Goal: Task Accomplishment & Management: Manage account settings

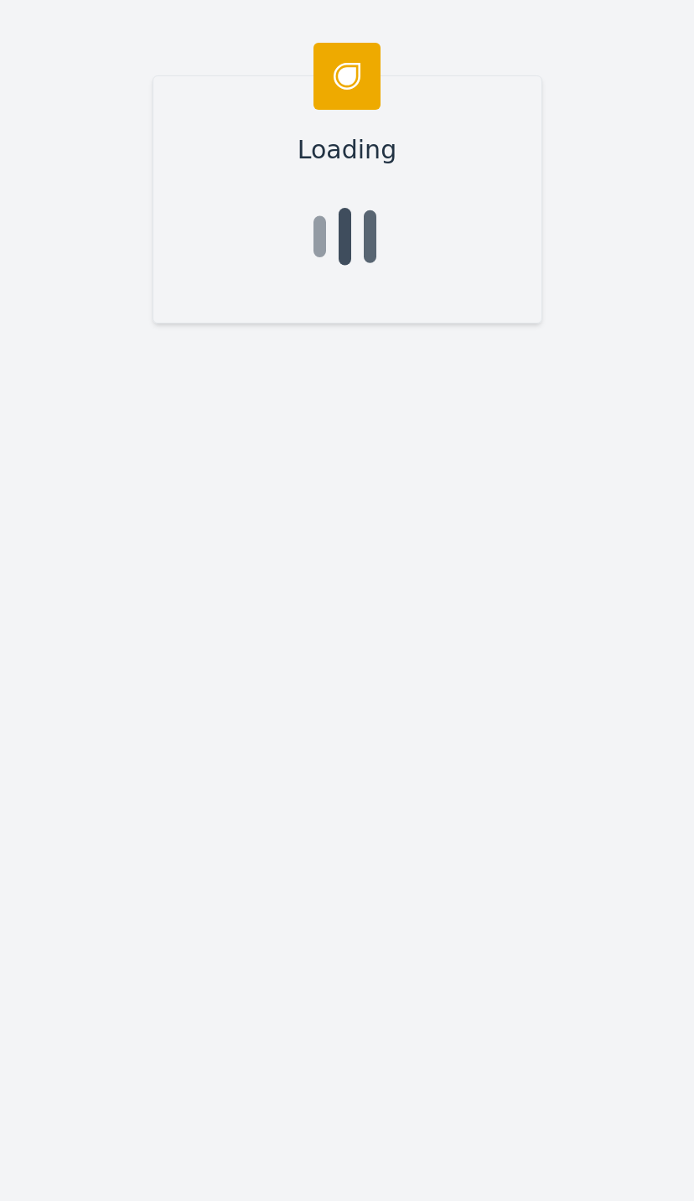
scroll to position [18, -11]
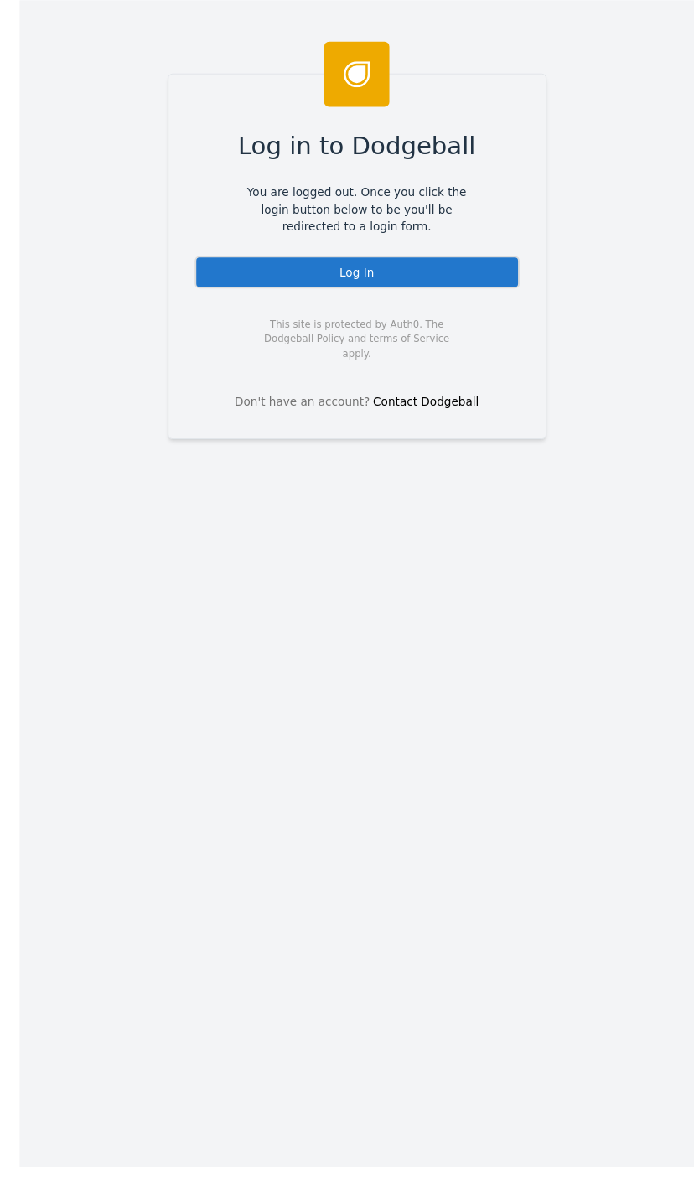
scroll to position [64, 0]
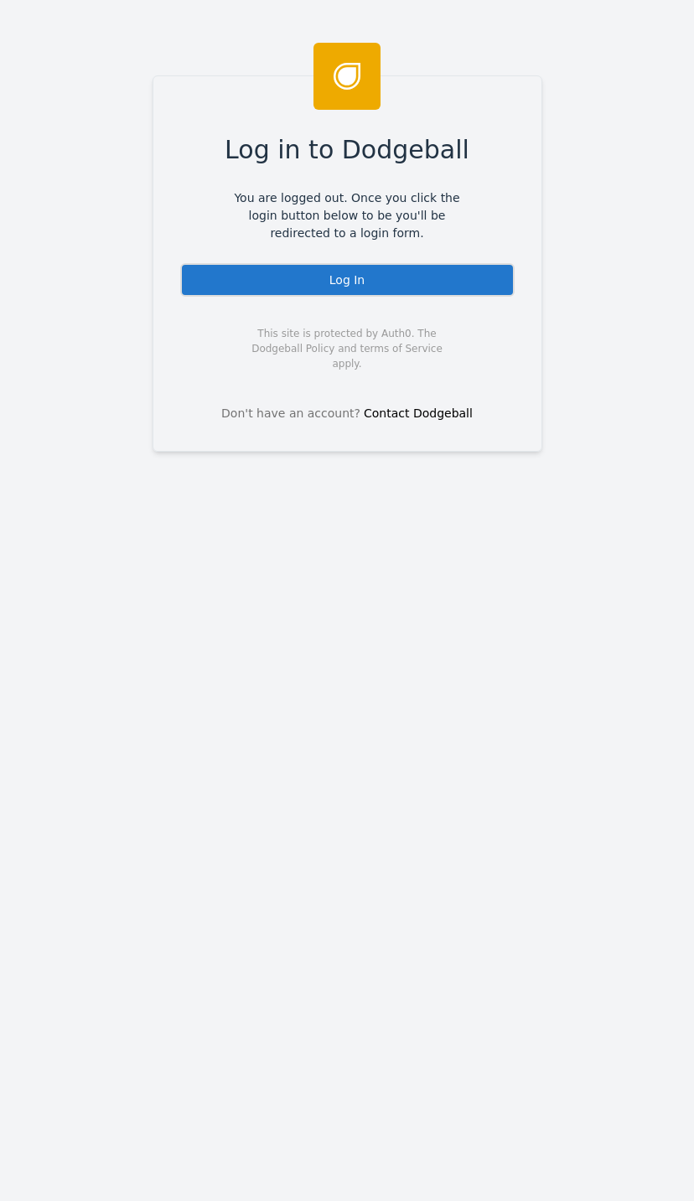
scroll to position [65, 0]
click at [440, 263] on div "Log In" at bounding box center [347, 280] width 334 height 34
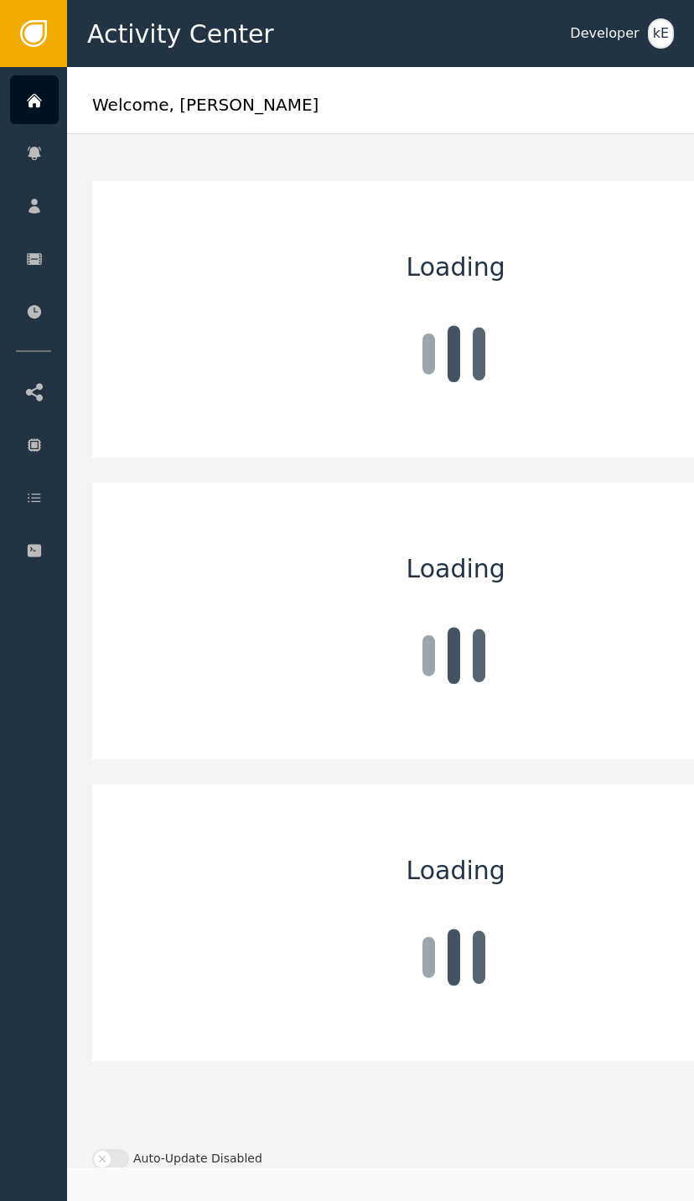
click at [41, 100] on icon at bounding box center [34, 98] width 15 height 8
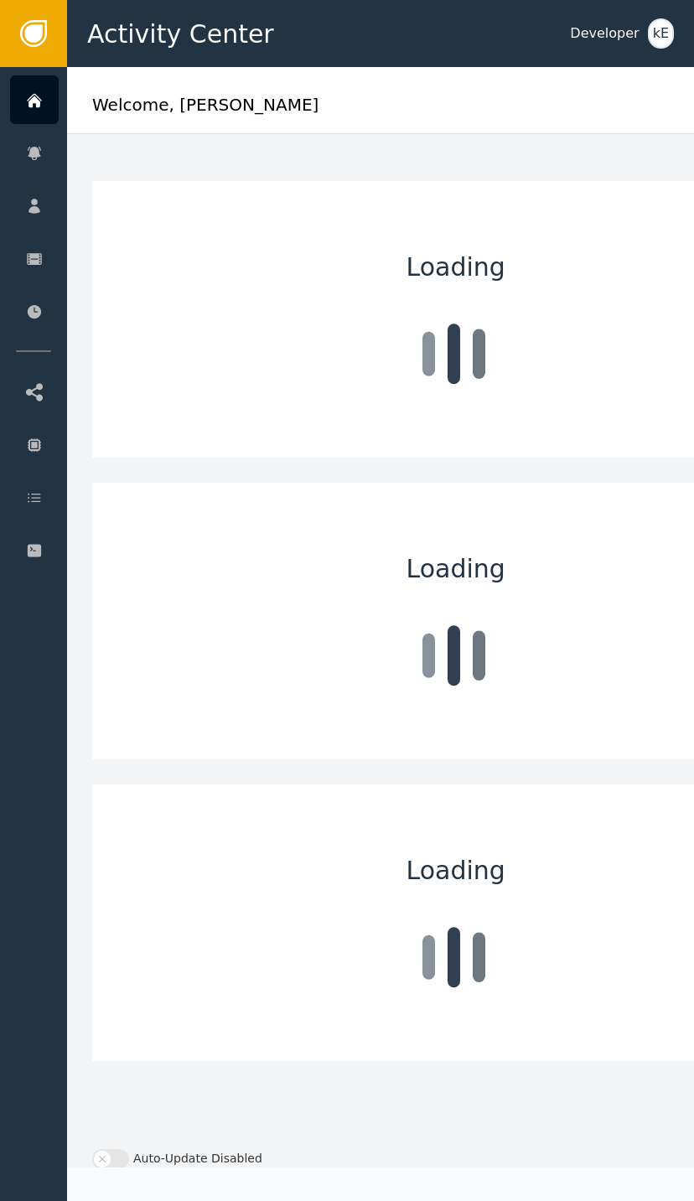
click at [158, 202] on div "Customers" at bounding box center [163, 205] width 176 height 47
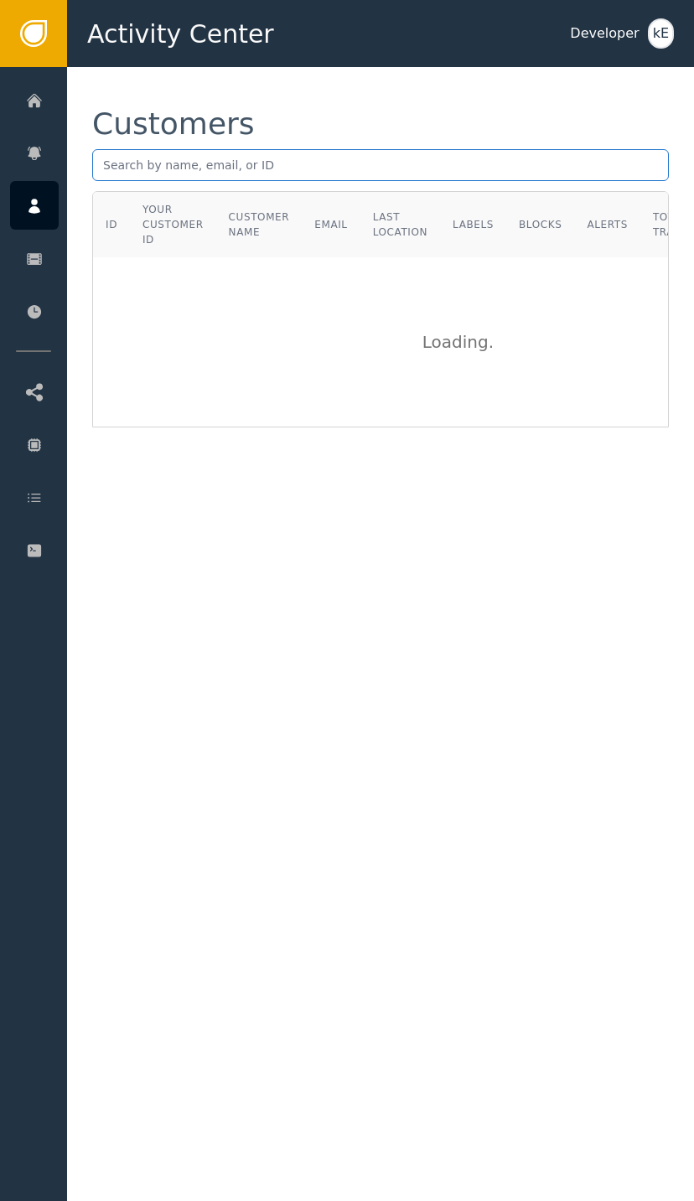
click at [204, 165] on input "text" at bounding box center [380, 165] width 577 height 32
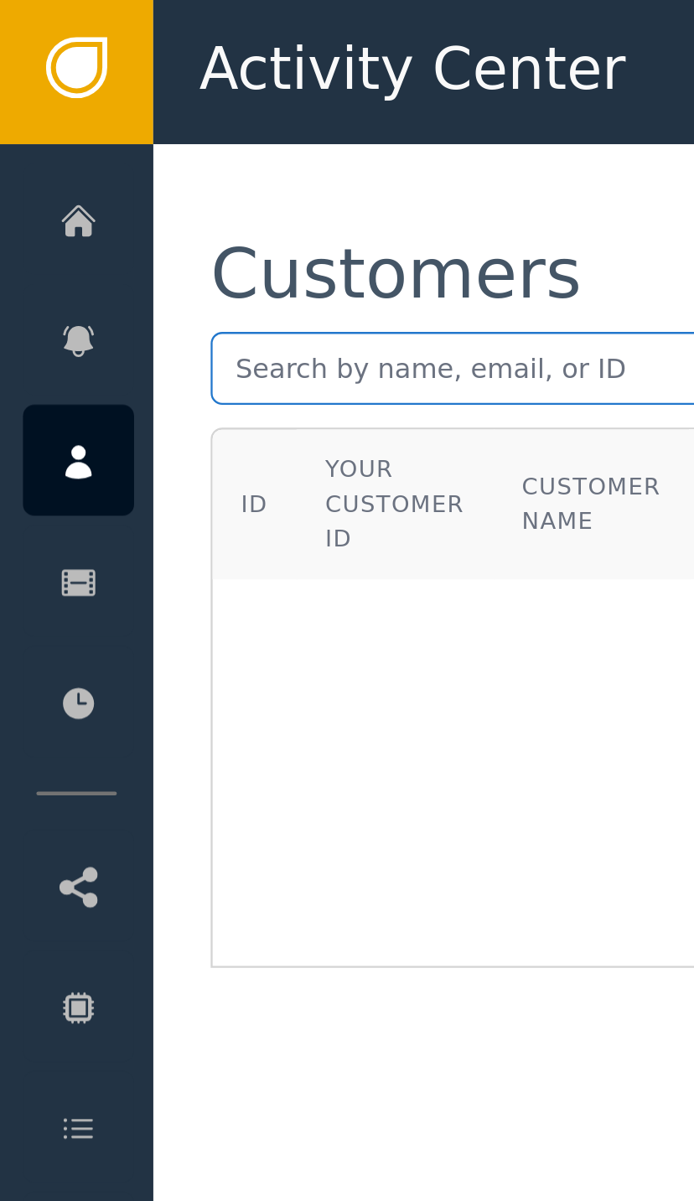
click at [137, 166] on input "text" at bounding box center [380, 165] width 577 height 32
paste input "[EMAIL_ADDRESS][DOMAIN_NAME]"
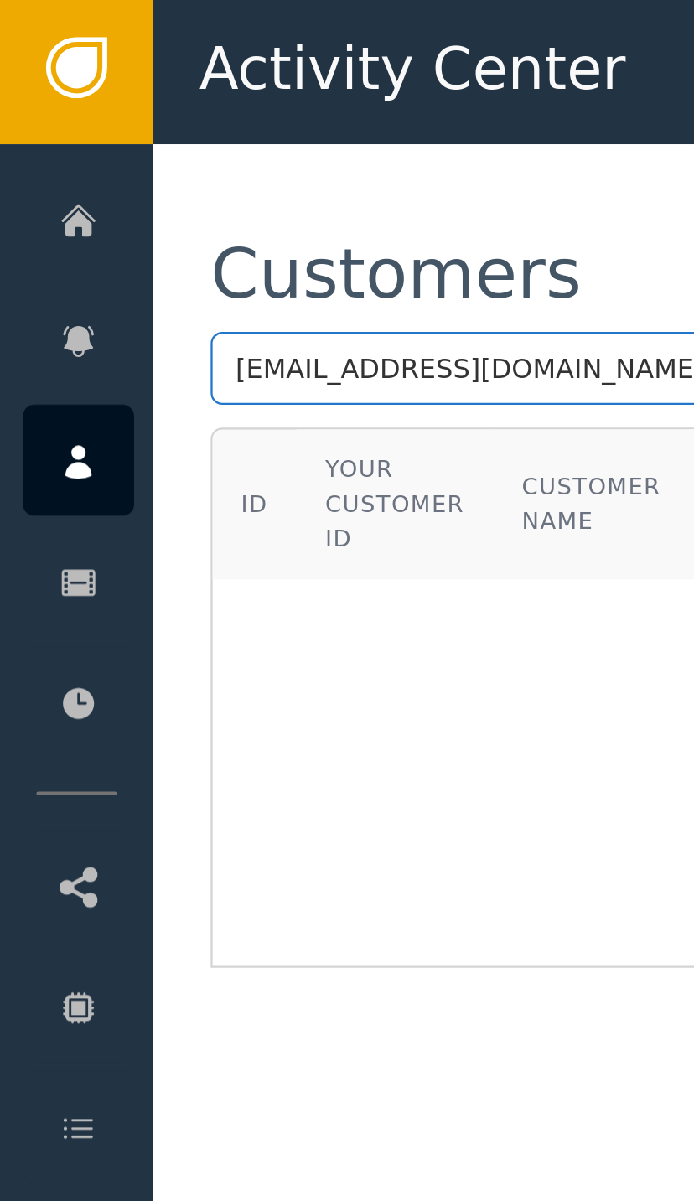
type input "[EMAIL_ADDRESS][DOMAIN_NAME]"
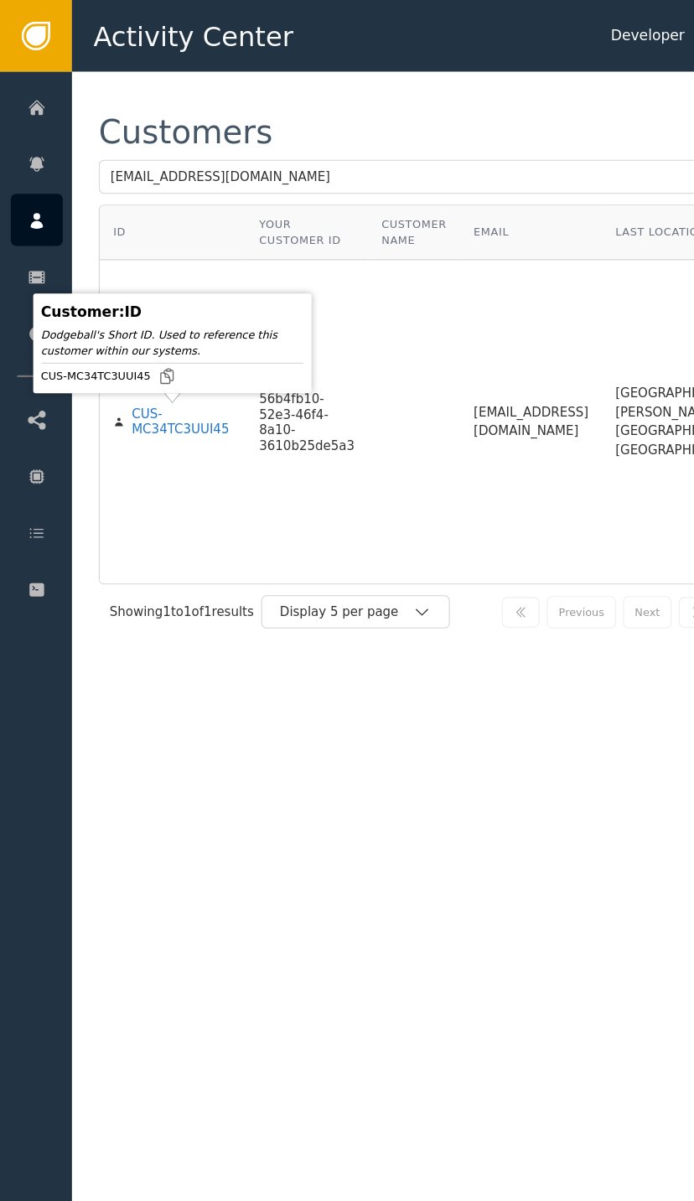
click at [151, 402] on div "CUS-MC34TC3UUI45" at bounding box center [170, 394] width 94 height 29
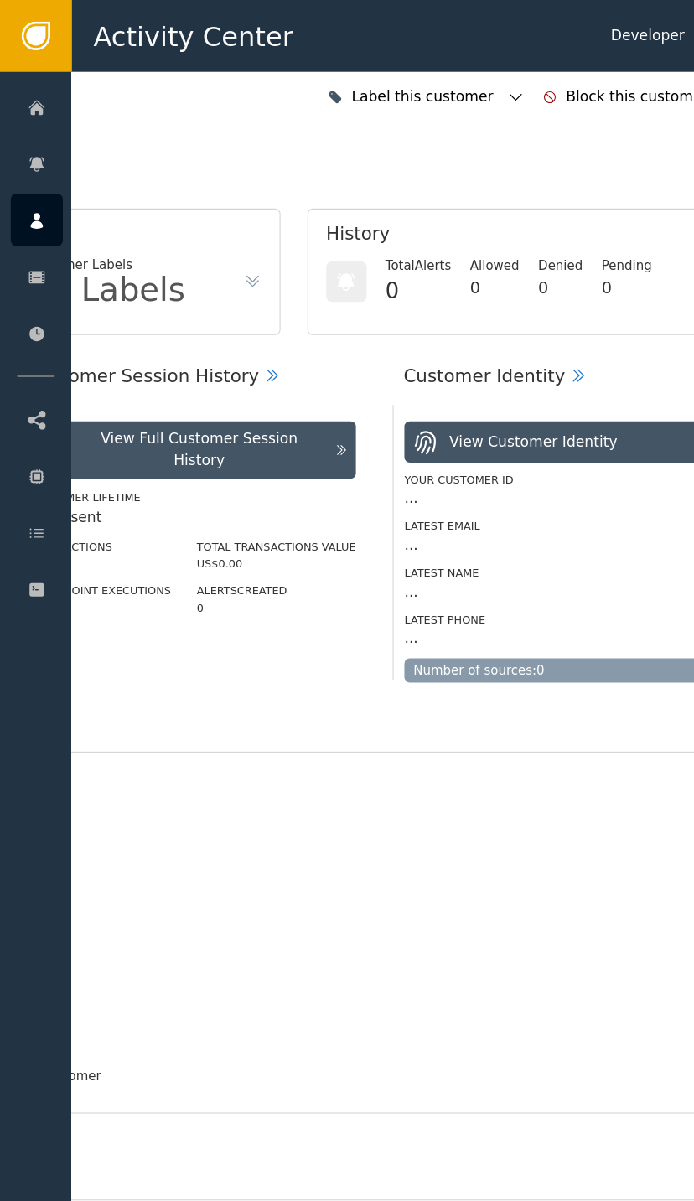
scroll to position [0, 449]
click at [484, 73] on div "Label this customer" at bounding box center [398, 90] width 192 height 37
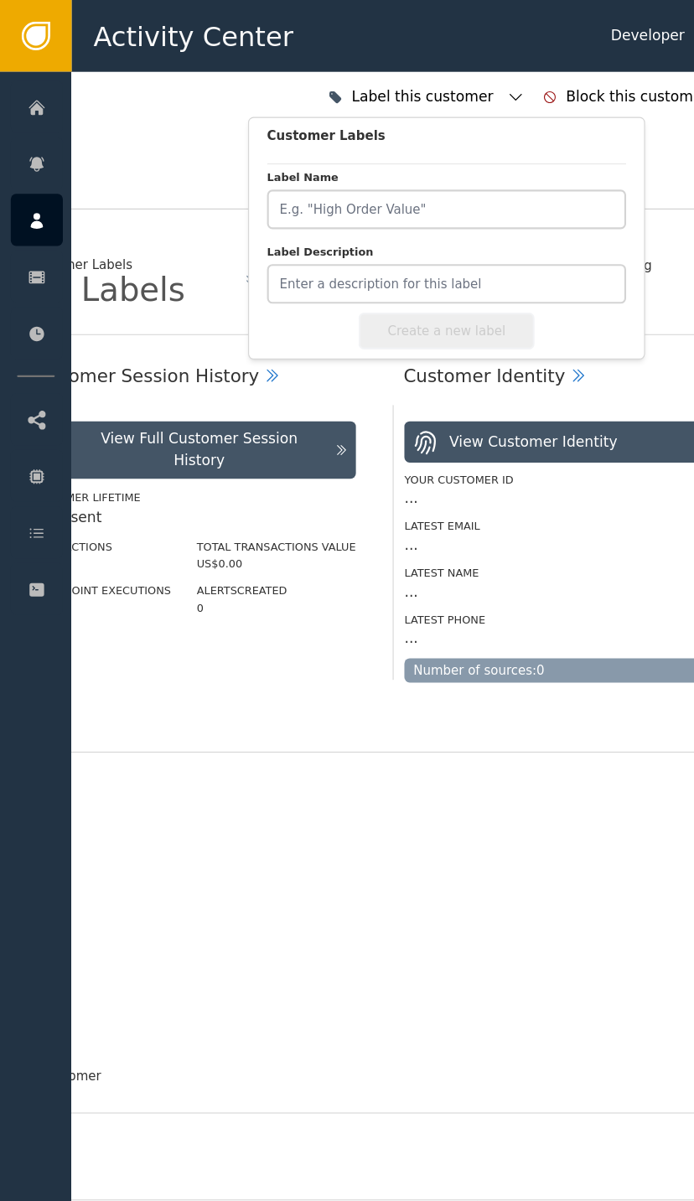
click at [489, 85] on icon "button" at bounding box center [481, 90] width 17 height 17
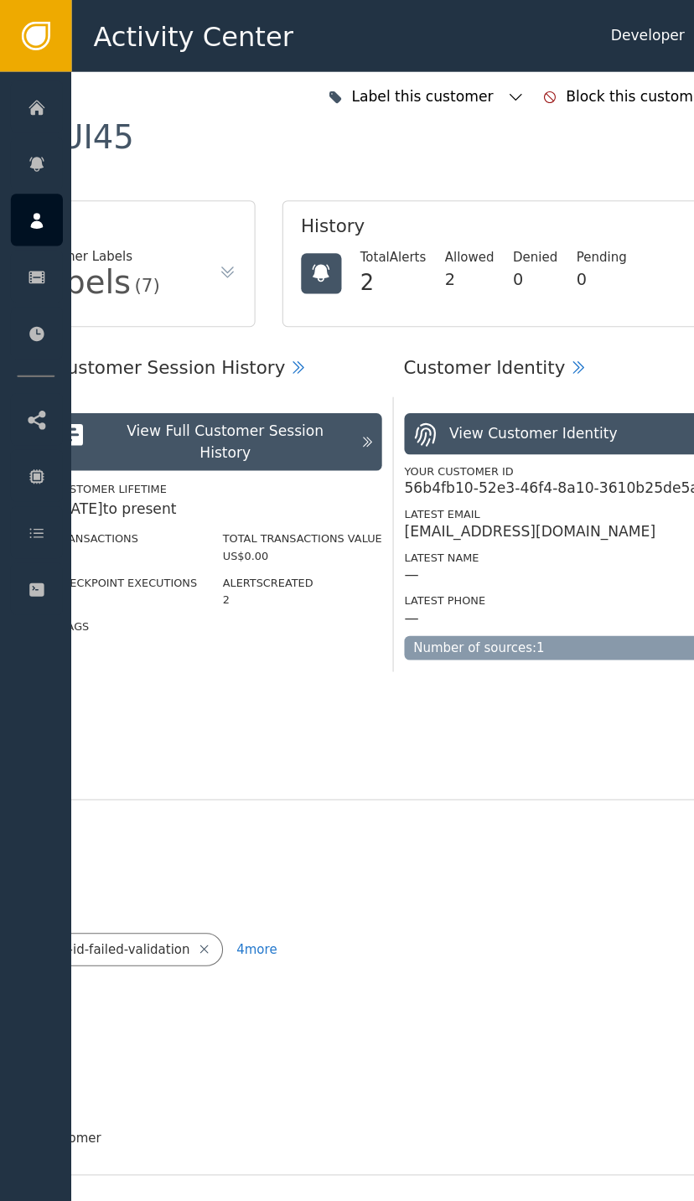
click at [489, 93] on icon "button" at bounding box center [481, 90] width 17 height 17
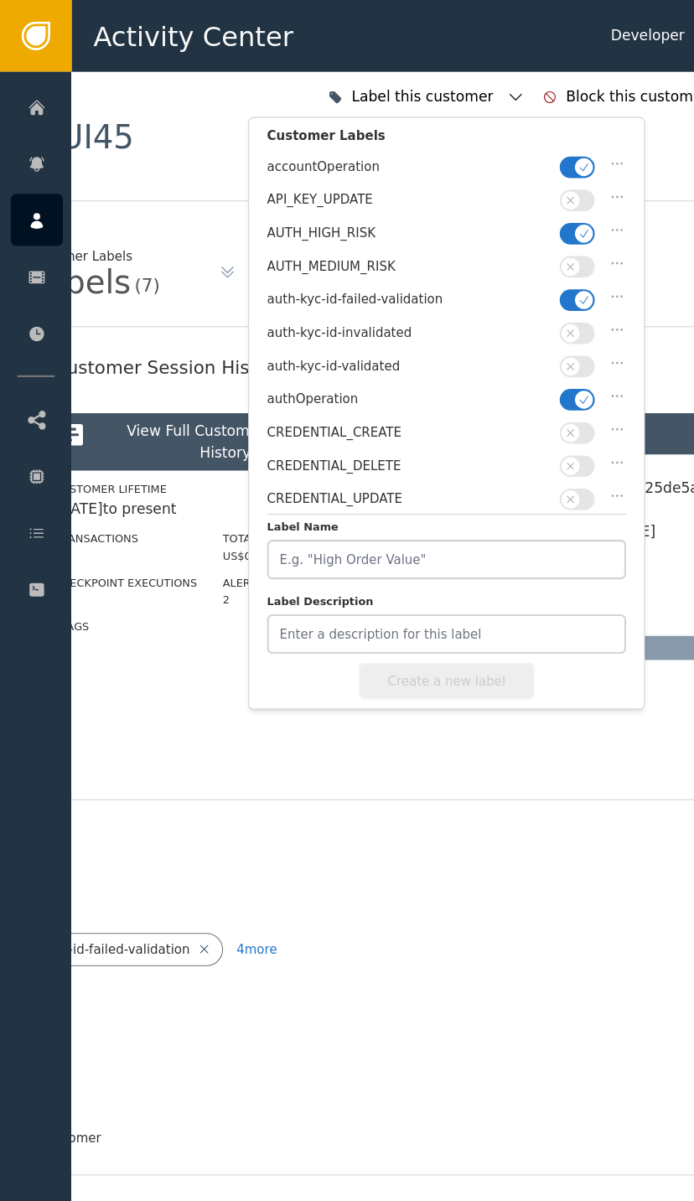
click at [536, 214] on span "button" at bounding box center [544, 218] width 17 height 17
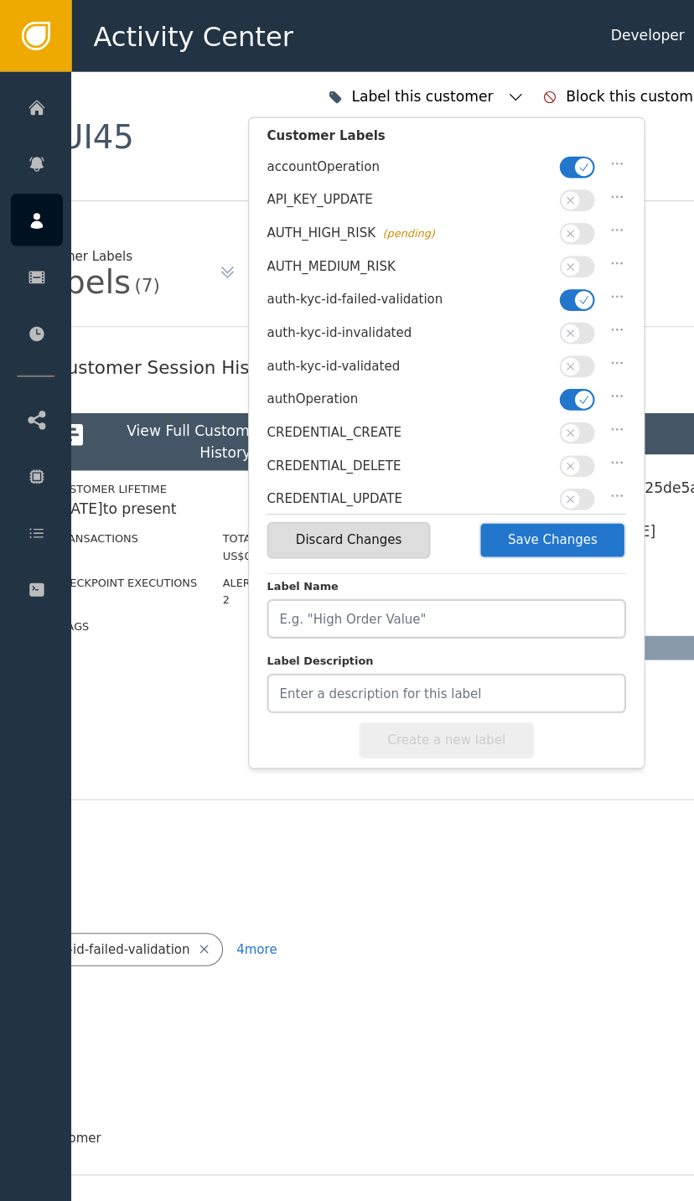
click at [540, 274] on icon "button" at bounding box center [545, 280] width 12 height 12
click at [542, 339] on button "button" at bounding box center [538, 342] width 33 height 20
click at [519, 501] on button "Save Changes" at bounding box center [515, 504] width 137 height 34
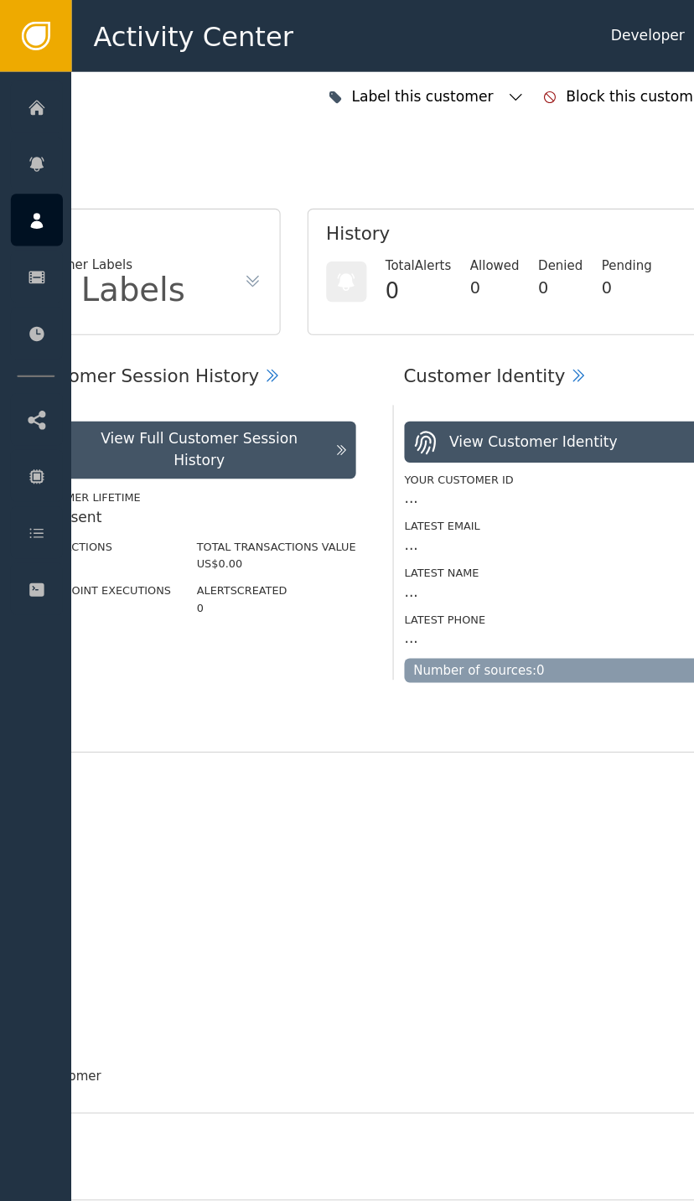
click at [46, 498] on div at bounding box center [34, 497] width 49 height 49
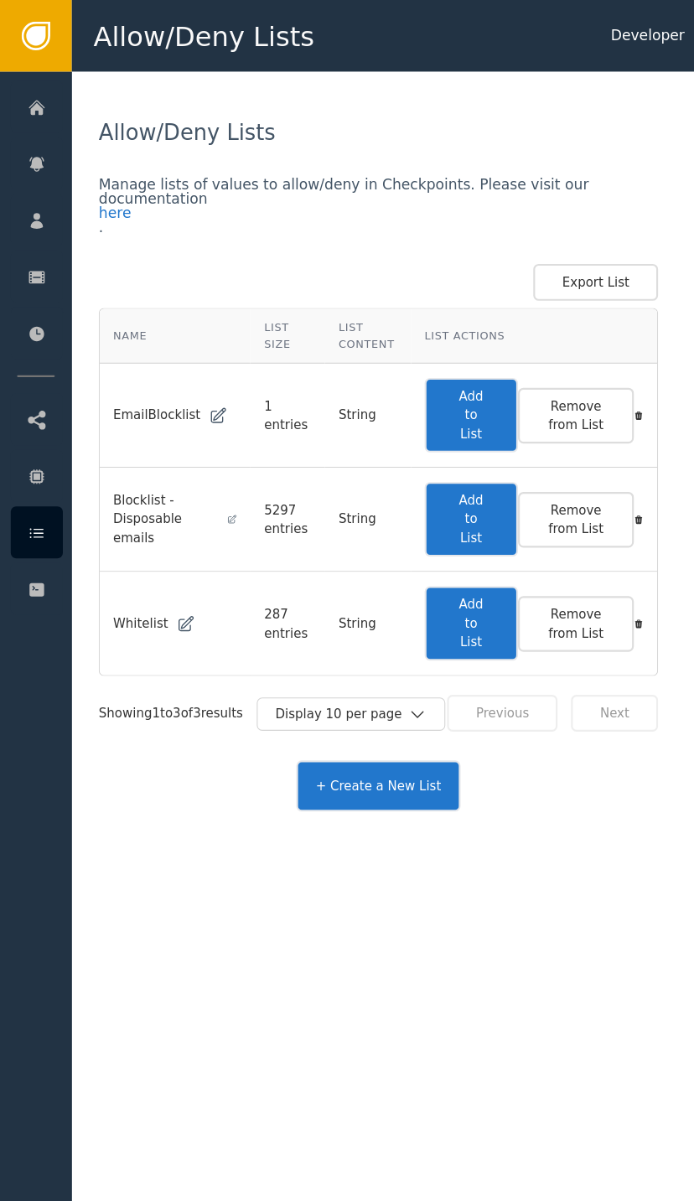
click at [451, 568] on button "Add to List" at bounding box center [439, 582] width 87 height 70
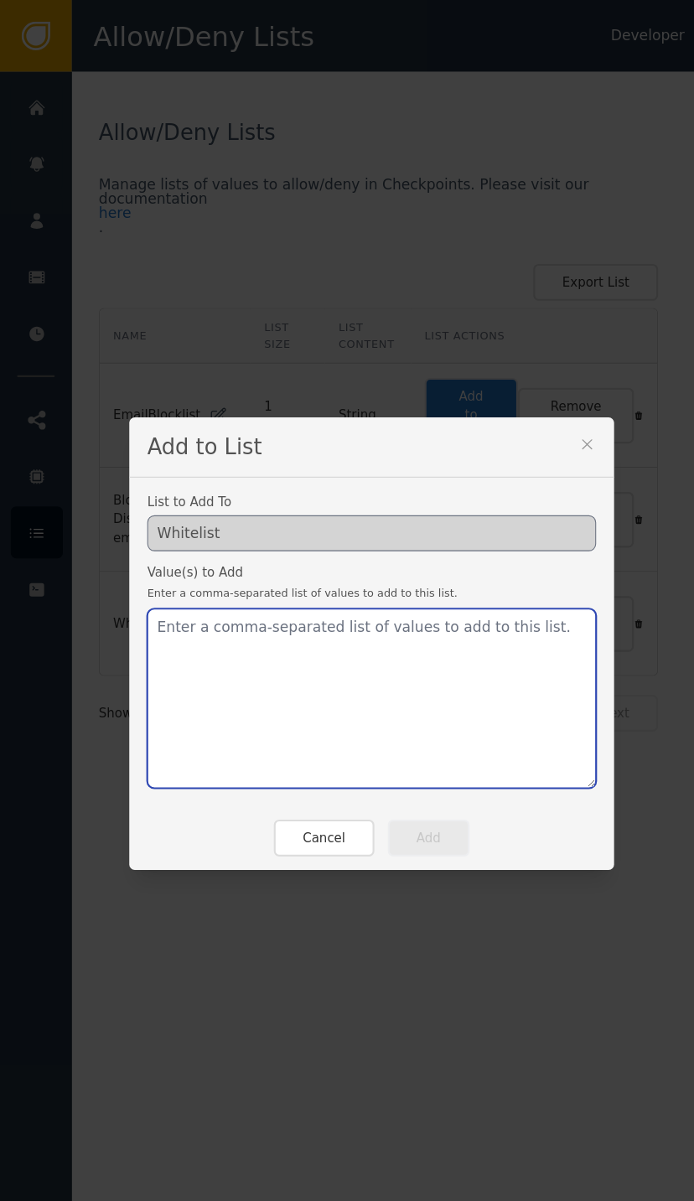
click at [213, 583] on textarea at bounding box center [346, 652] width 419 height 168
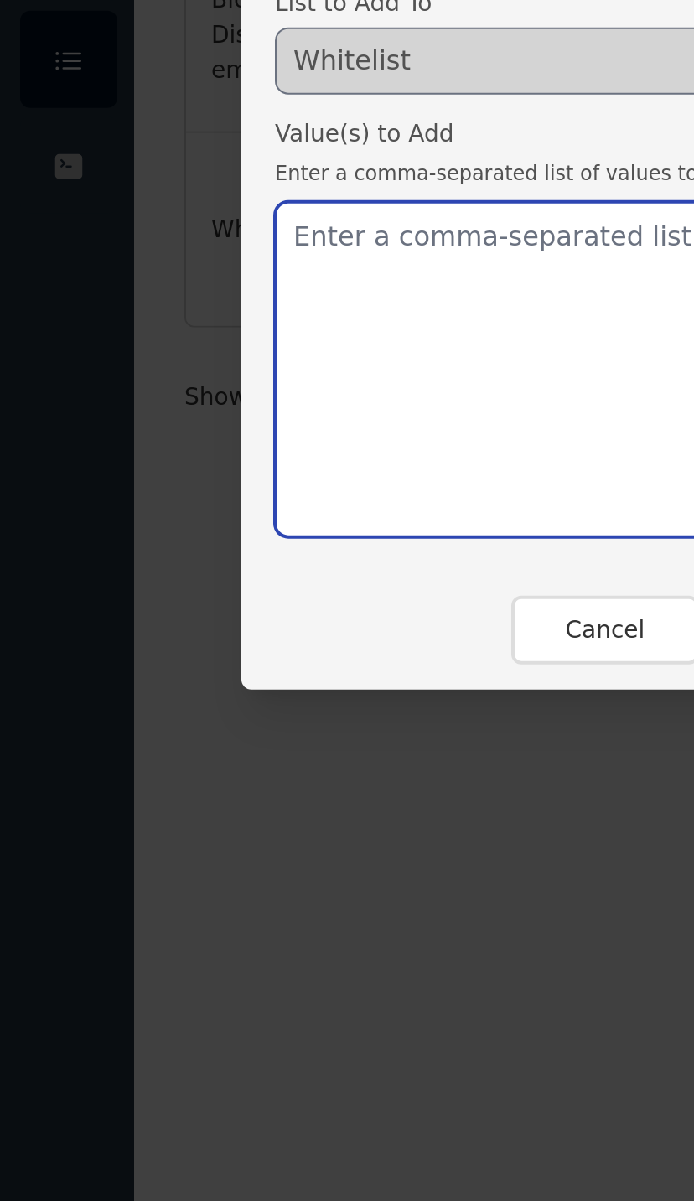
click at [190, 568] on textarea at bounding box center [346, 652] width 419 height 168
paste textarea "hicham@meetwonka.com"
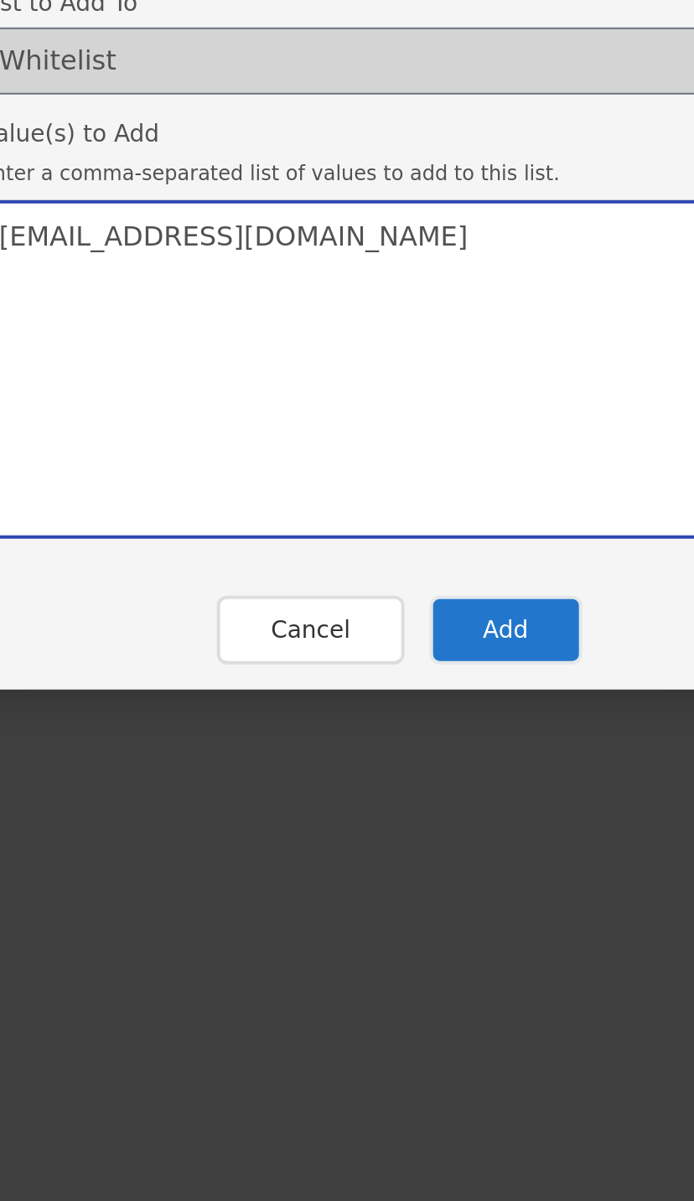
type textarea "hicham@meetwonka.com"
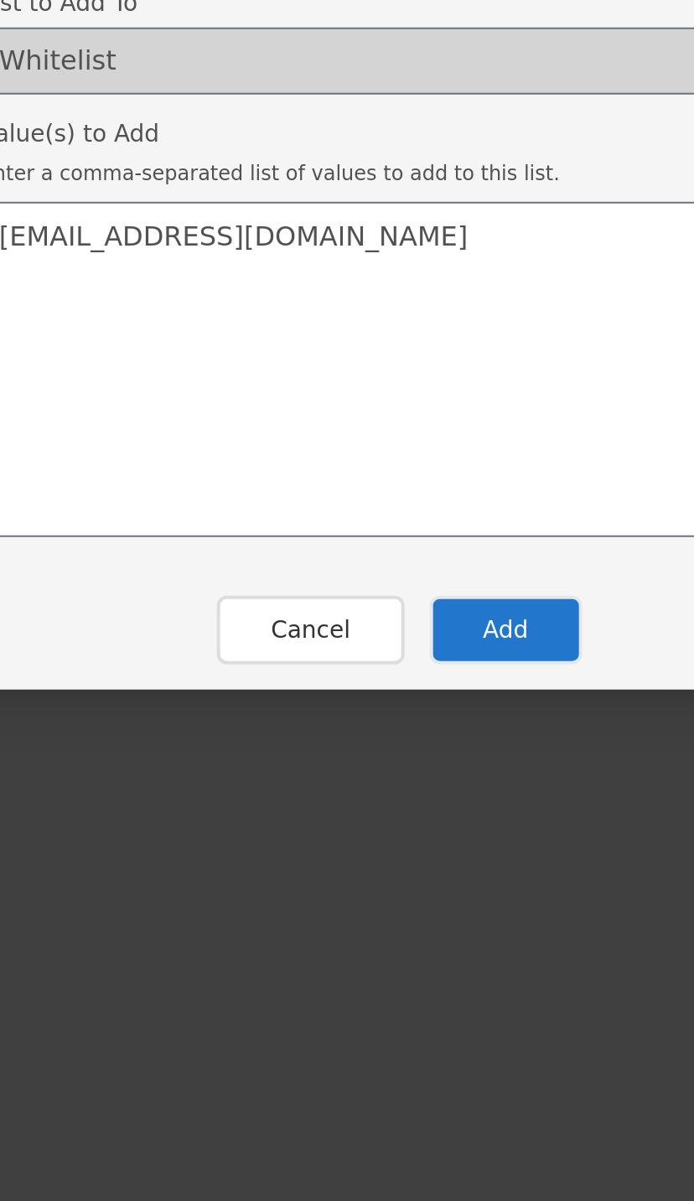
click at [362, 765] on button "Add" at bounding box center [400, 782] width 76 height 34
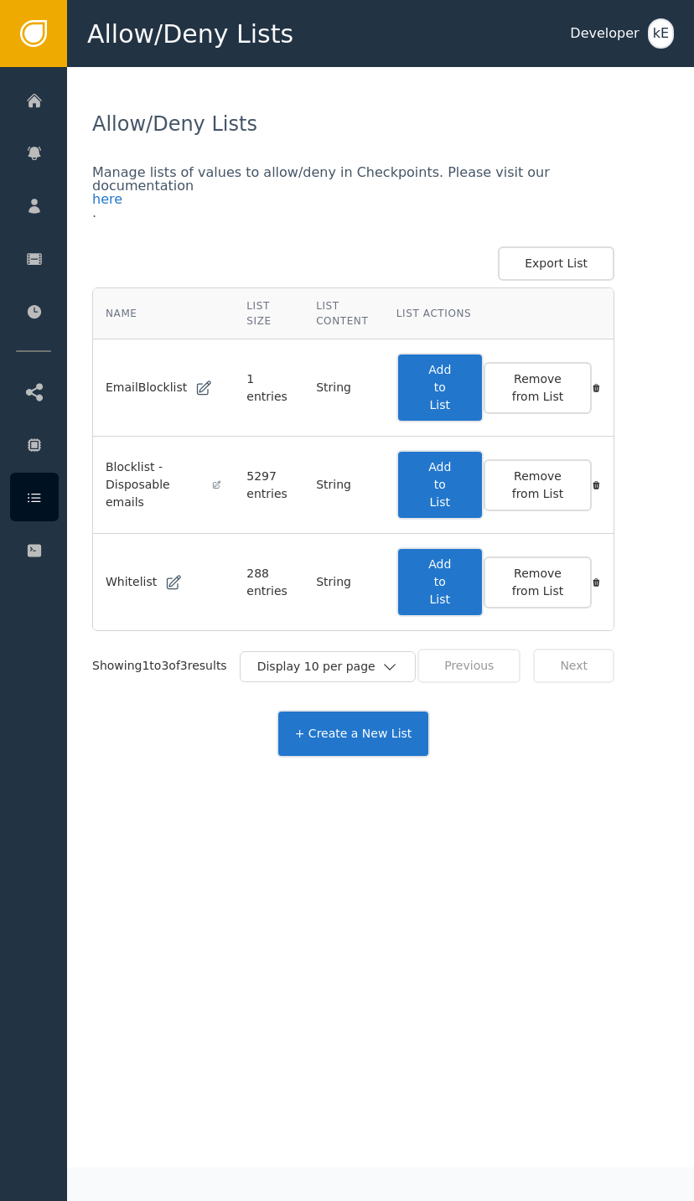
click at [53, 108] on div at bounding box center [34, 99] width 49 height 49
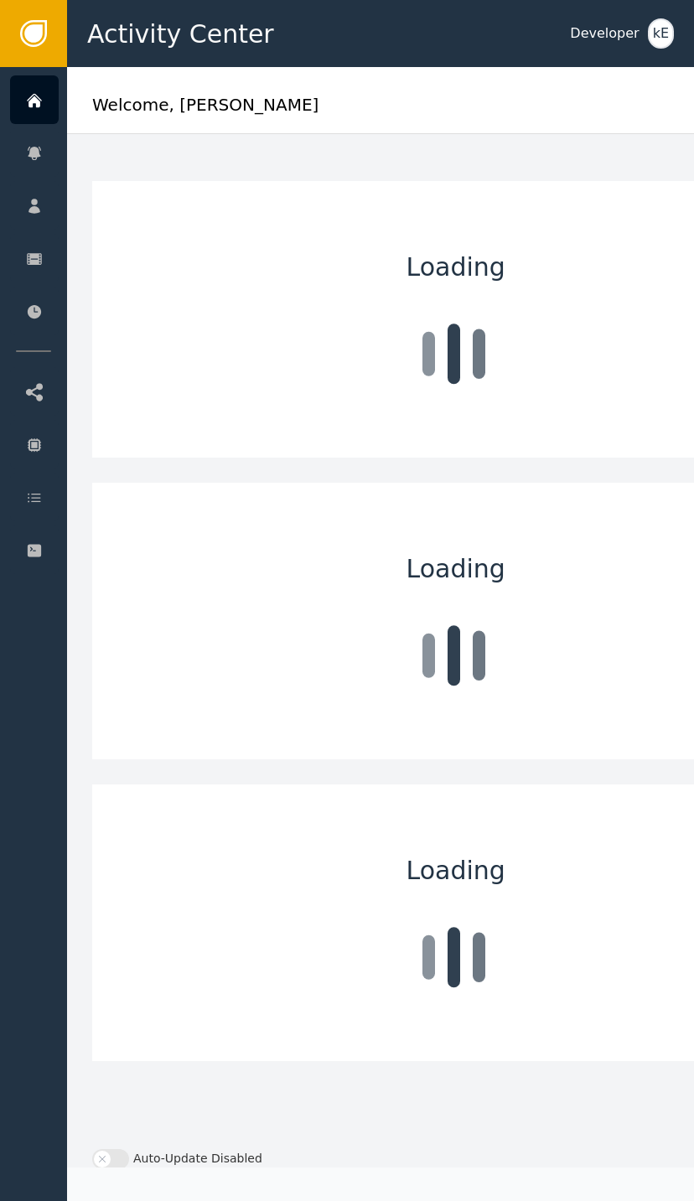
click at [190, 212] on div "Customers" at bounding box center [163, 205] width 176 height 47
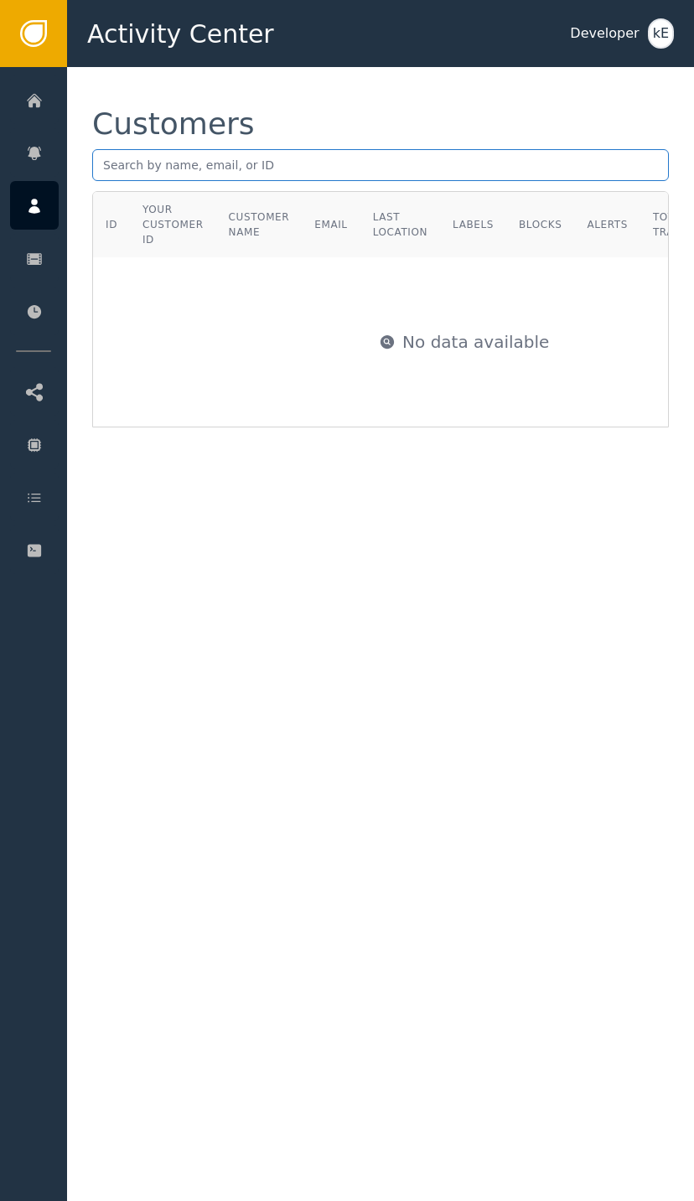
click at [207, 168] on input "text" at bounding box center [380, 165] width 577 height 32
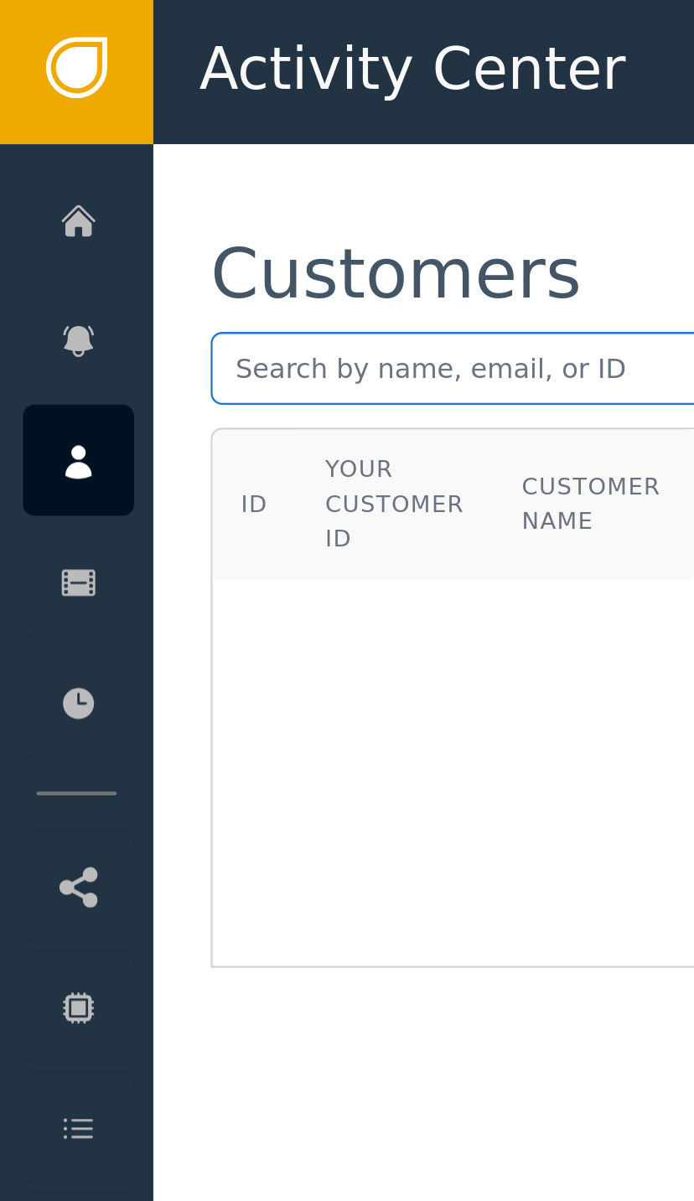
click at [118, 159] on input "text" at bounding box center [380, 165] width 577 height 32
paste input "Stuart.stirling@yahoo.co.uk"
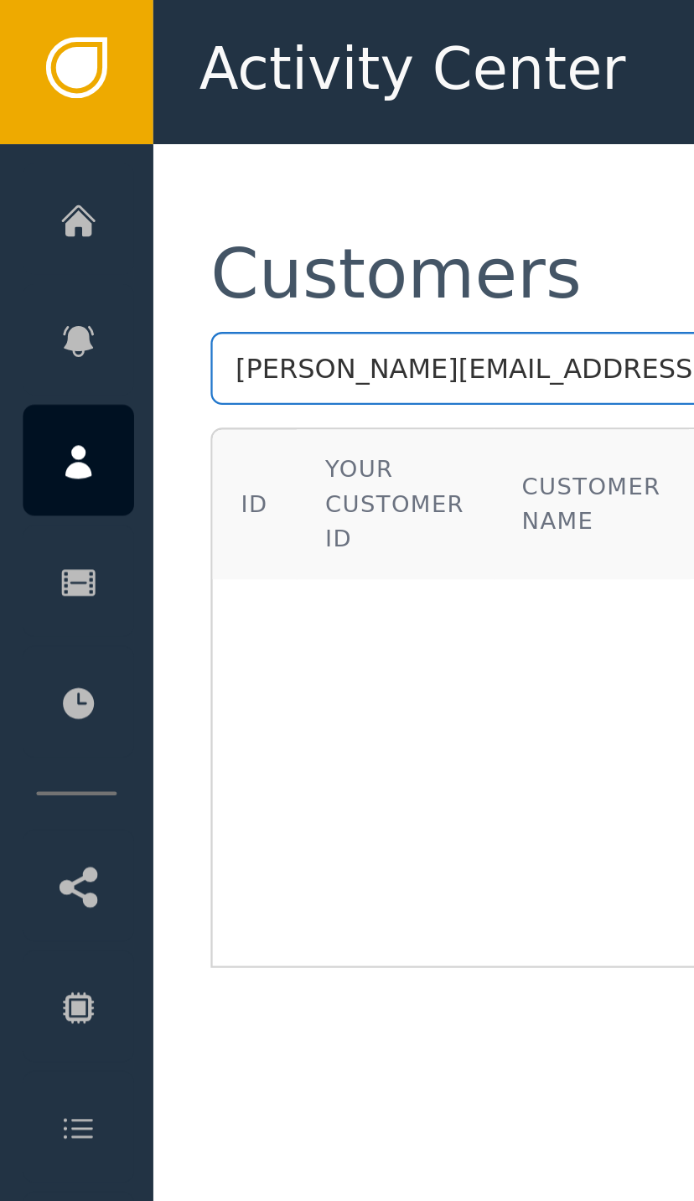
type input "Stuart.stirling@yahoo.co.uk"
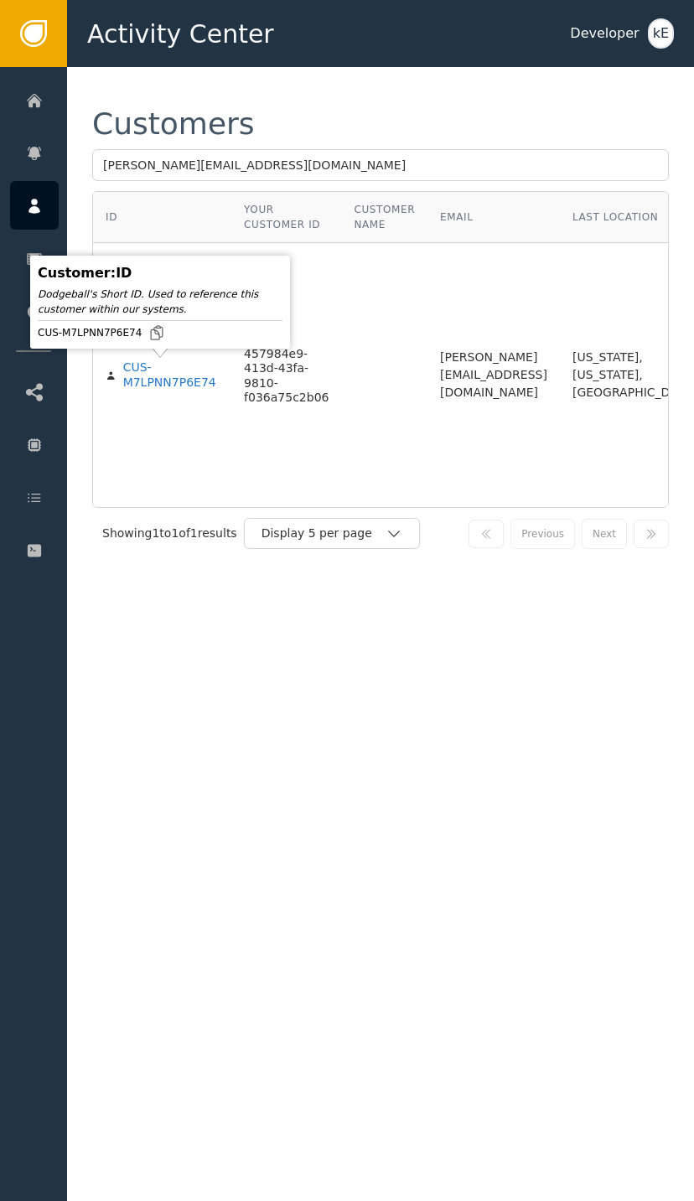
click at [169, 389] on div "CUS-M7LPNN7P6E74" at bounding box center [171, 374] width 96 height 29
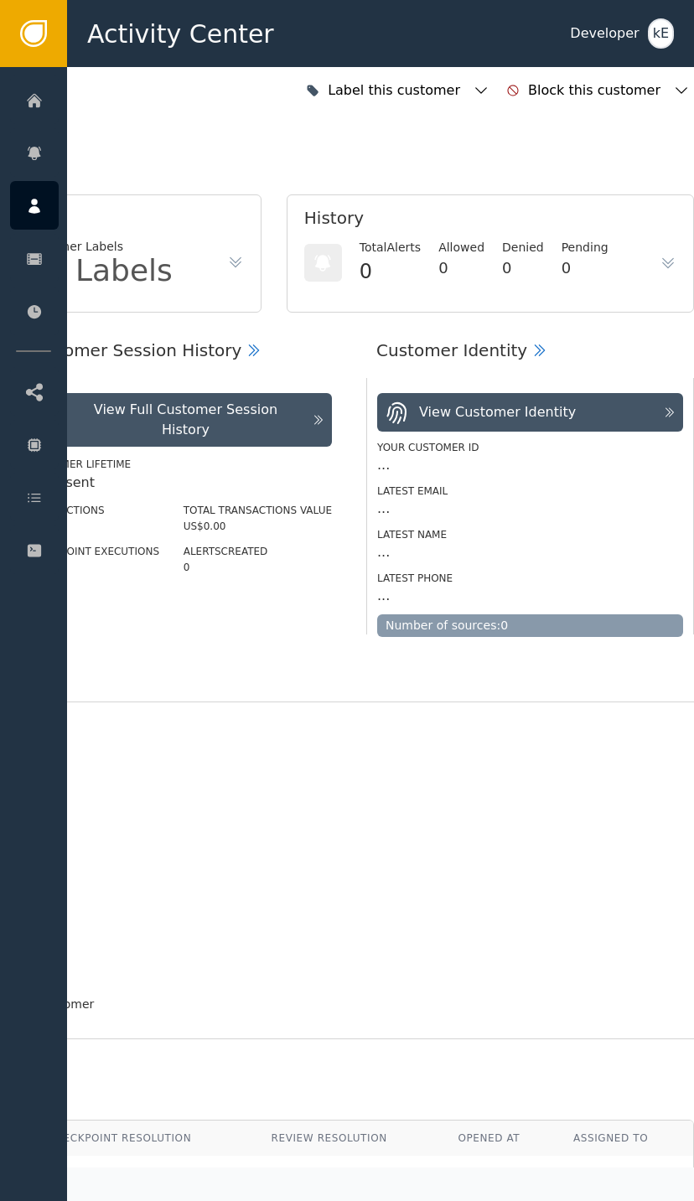
scroll to position [0, 449]
click at [494, 80] on div "Label this customer" at bounding box center [398, 90] width 192 height 37
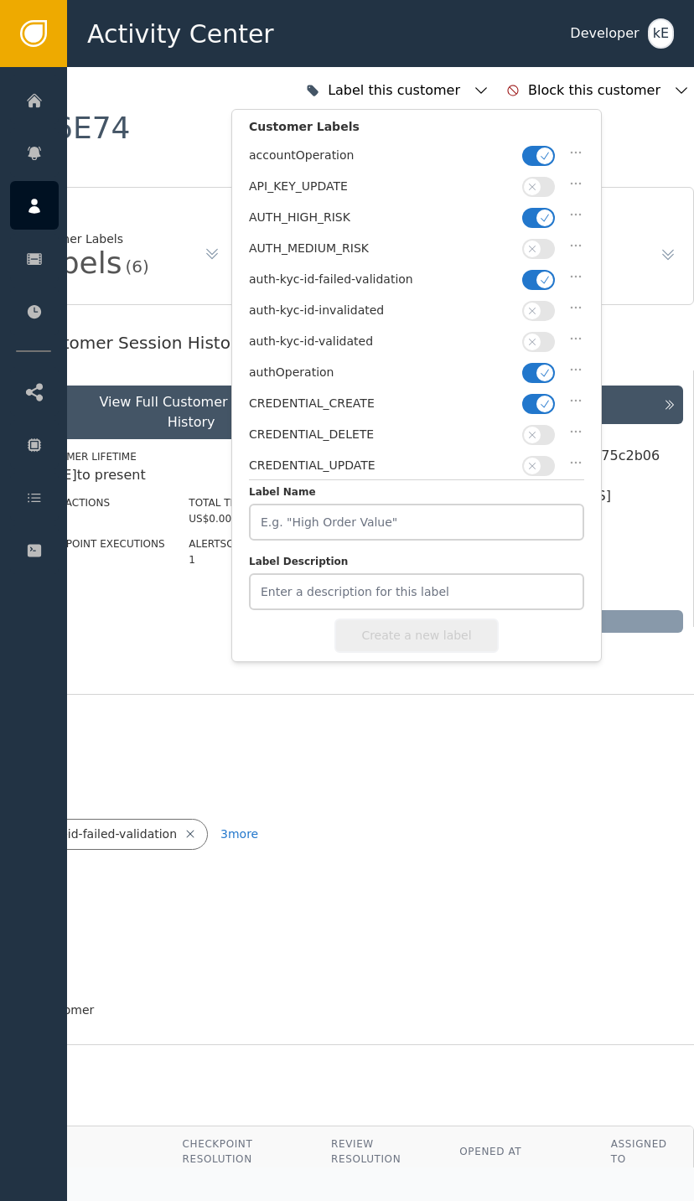
click at [542, 212] on icon "button" at bounding box center [545, 218] width 12 height 12
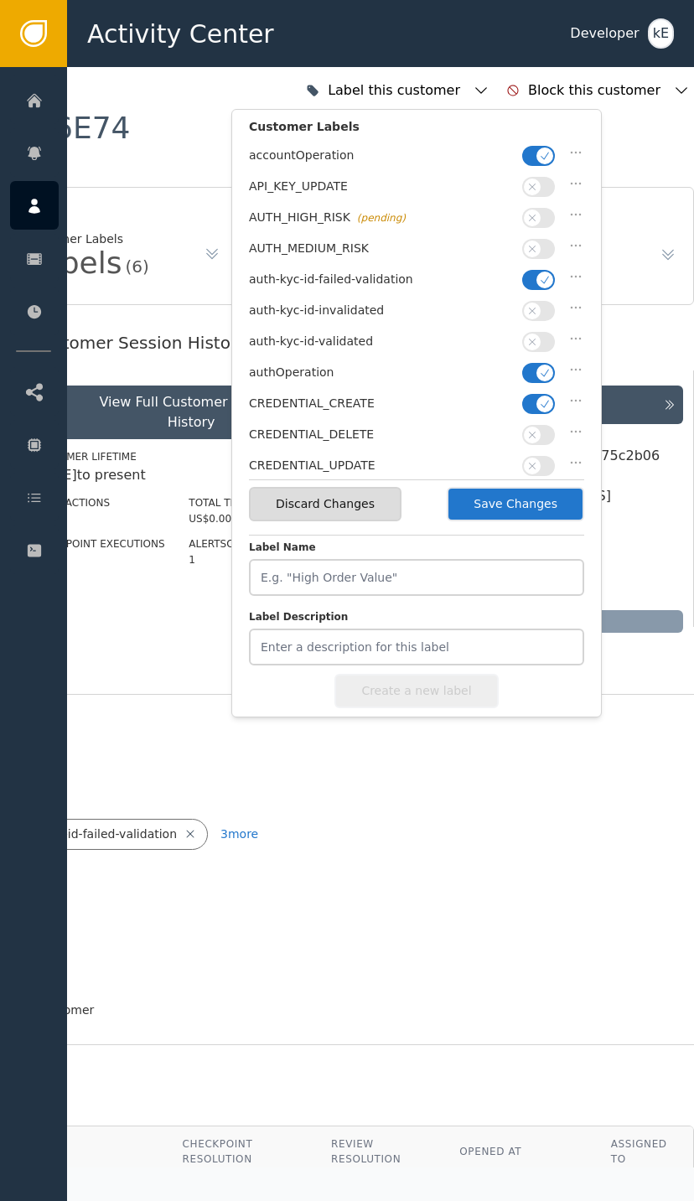
click at [530, 254] on button "button" at bounding box center [538, 249] width 33 height 20
click at [552, 246] on span "button" at bounding box center [544, 249] width 17 height 17
click at [526, 286] on div "auth-kyc-id-failed-validation" at bounding box center [416, 283] width 335 height 31
click at [539, 276] on icon "button" at bounding box center [545, 280] width 12 height 12
click at [543, 332] on button "button" at bounding box center [538, 342] width 33 height 20
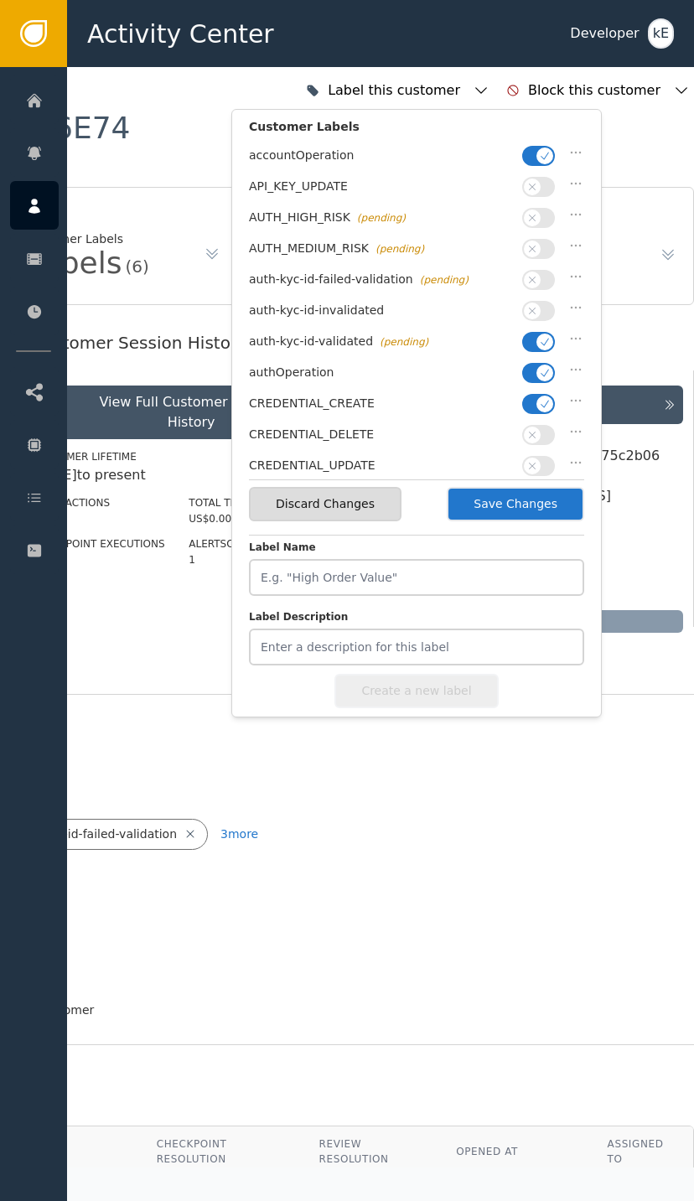
click at [529, 507] on button "Save Changes" at bounding box center [515, 504] width 137 height 34
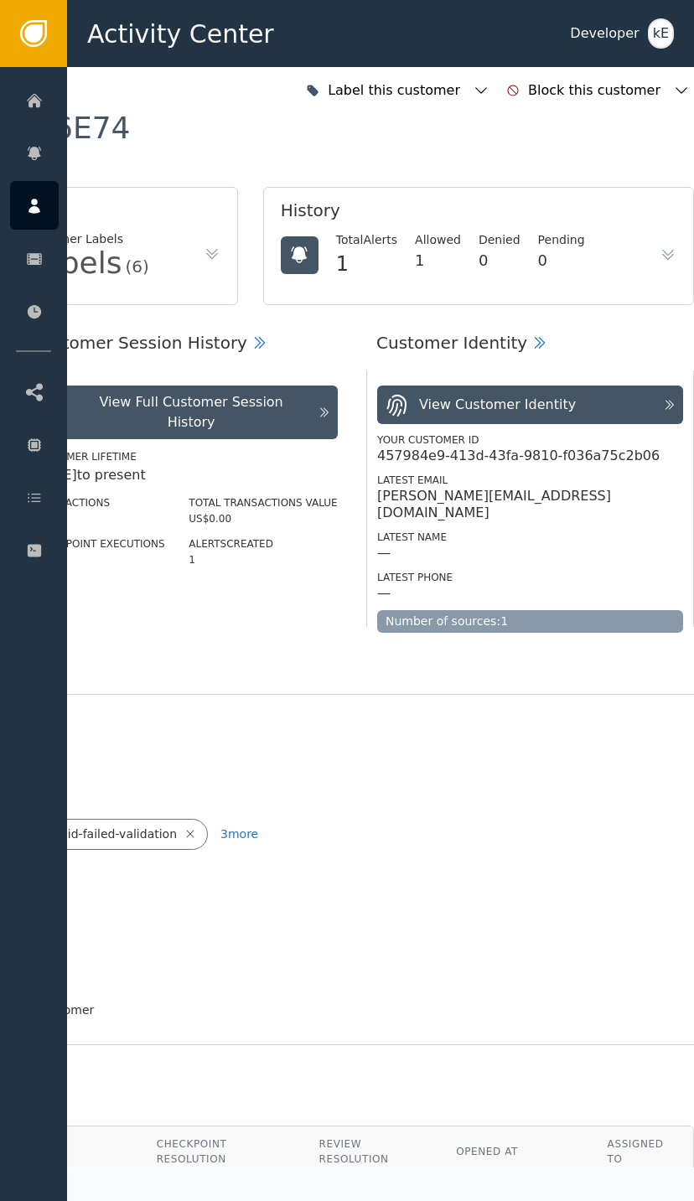
click at [58, 510] on div at bounding box center [34, 497] width 49 height 49
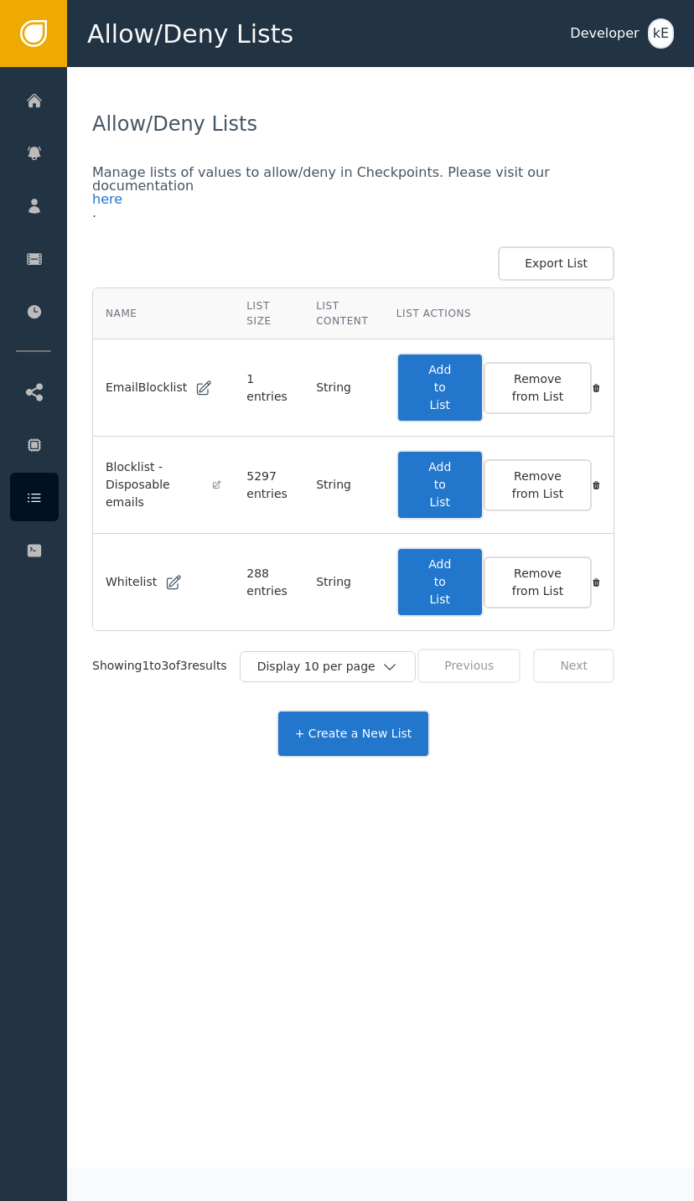
click at [437, 588] on button "Add to List" at bounding box center [439, 582] width 87 height 70
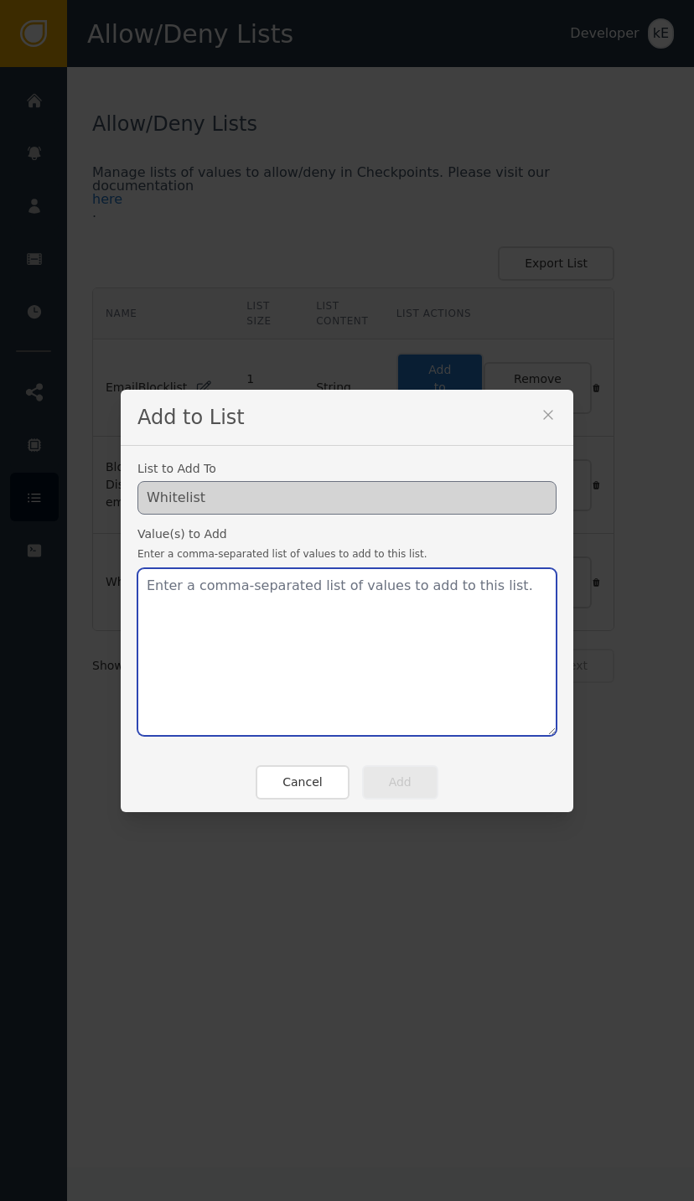
click at [201, 599] on textarea at bounding box center [346, 652] width 419 height 168
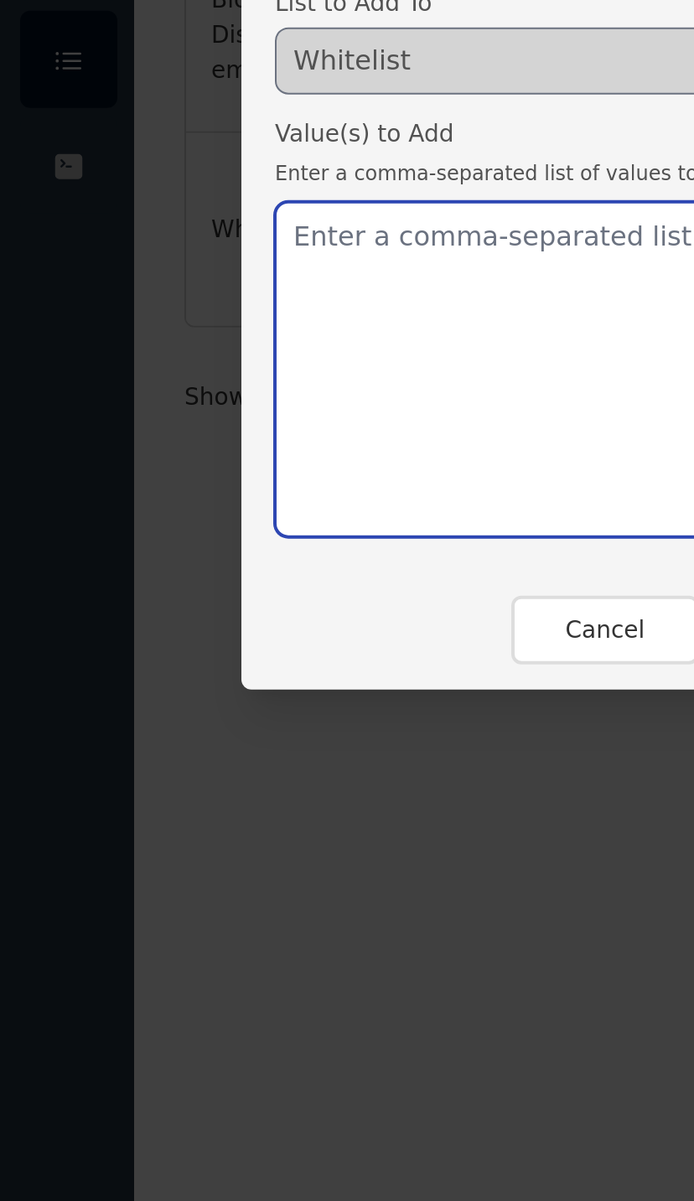
paste textarea "Stuart.stirling@yahoo.co.uk"
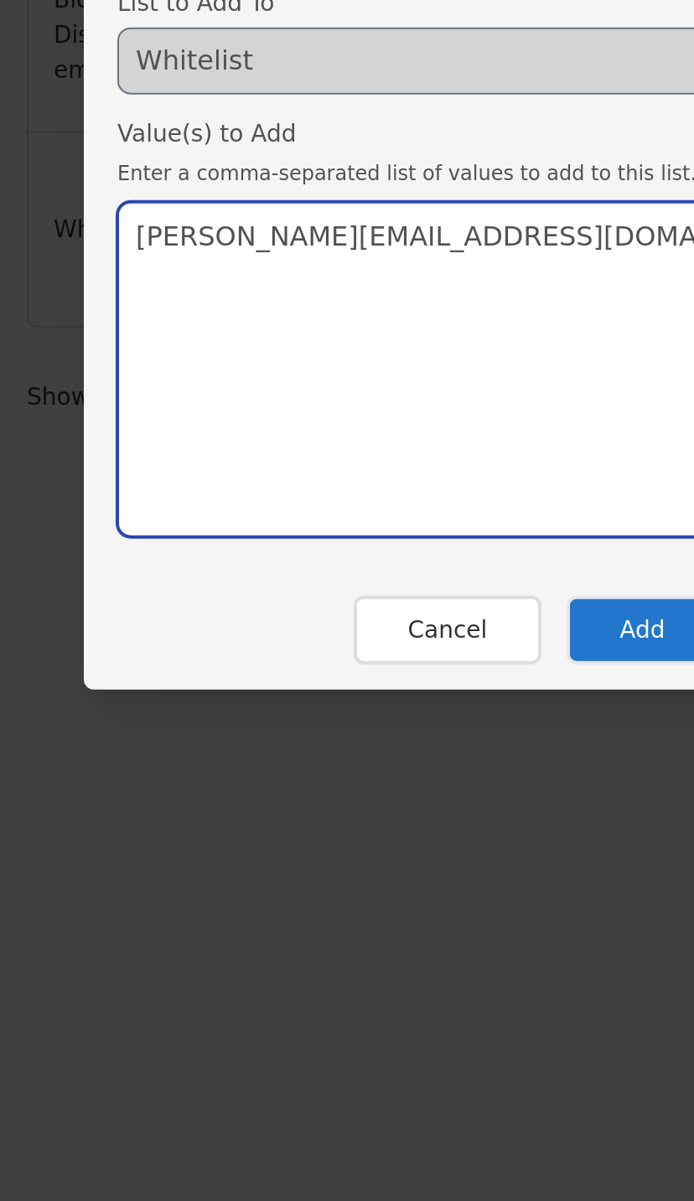
type textarea "Stuart.stirling@yahoo.co.uk"
click at [362, 765] on button "Add" at bounding box center [400, 782] width 76 height 34
